Goal: Find specific page/section: Find specific page/section

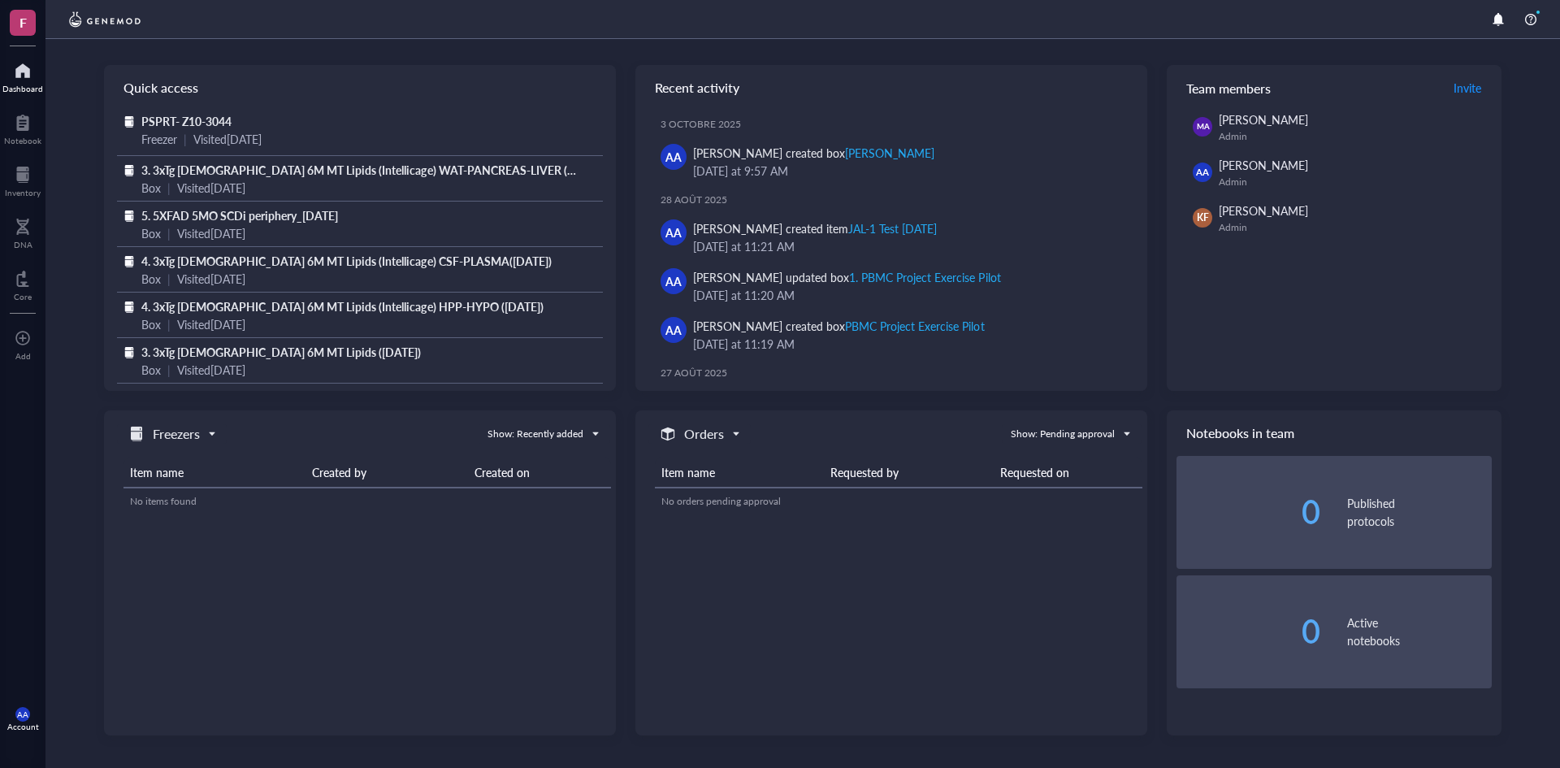
click at [28, 81] on div at bounding box center [22, 71] width 41 height 26
click at [201, 115] on span "PSPRT- Z10-3044" at bounding box center [186, 121] width 90 height 16
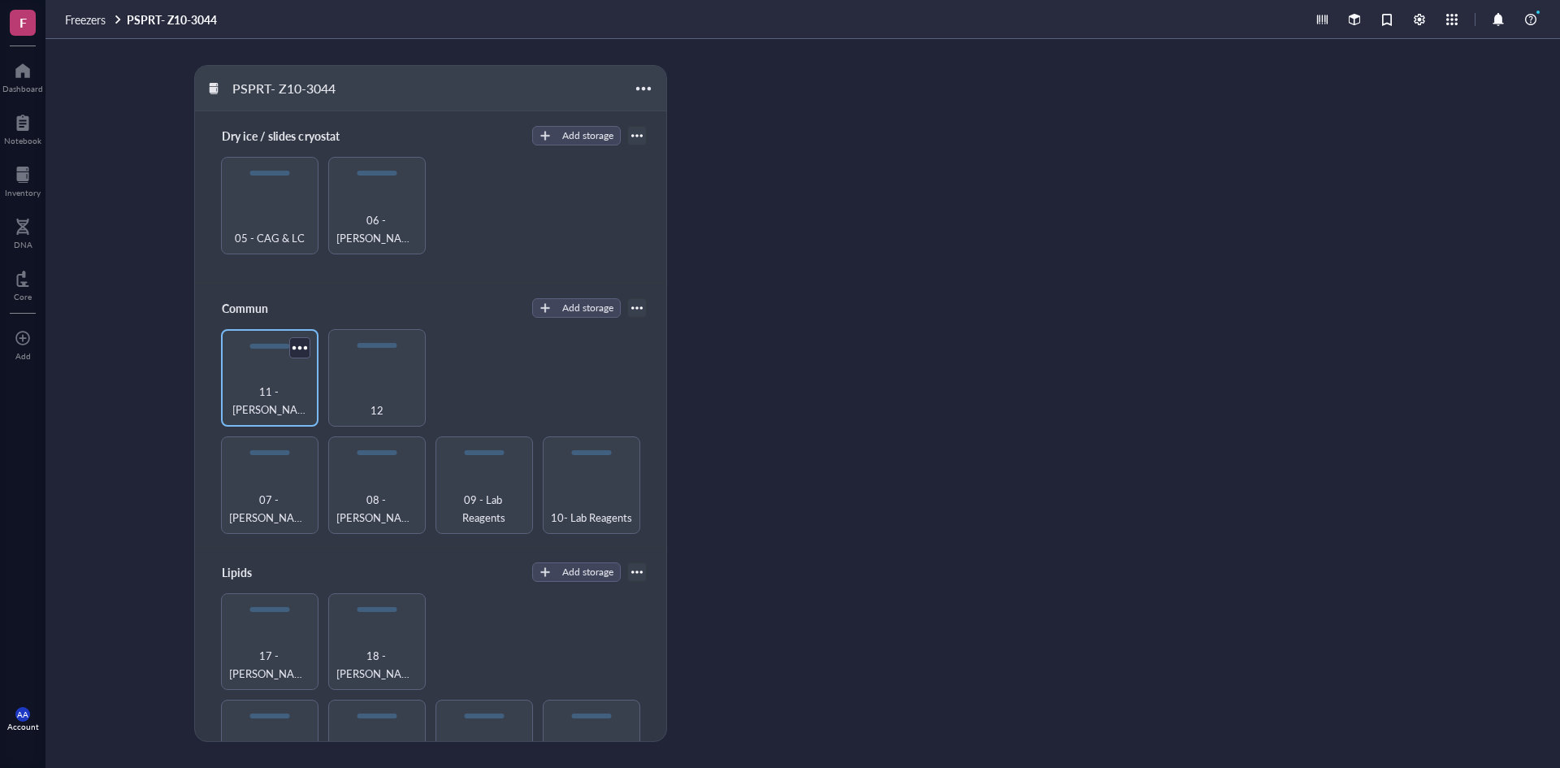
click at [277, 386] on div "11 - [PERSON_NAME]" at bounding box center [269, 401] width 81 height 36
